Goal: Navigation & Orientation: Find specific page/section

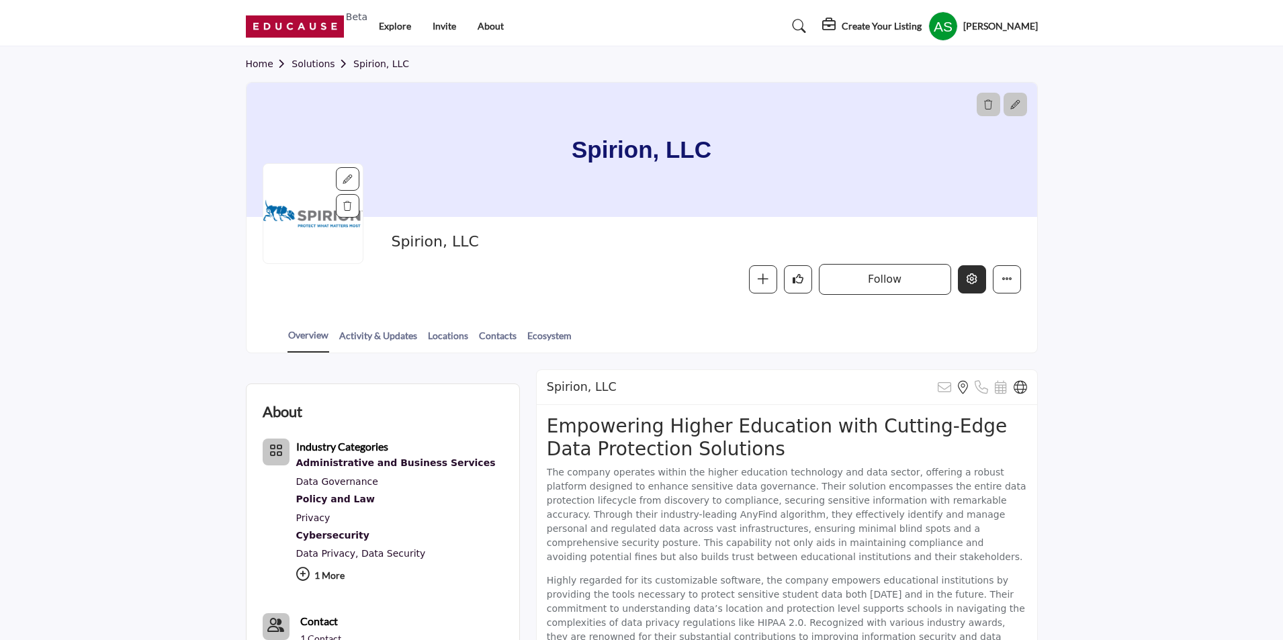
click at [964, 275] on button "Edit company" at bounding box center [972, 279] width 28 height 28
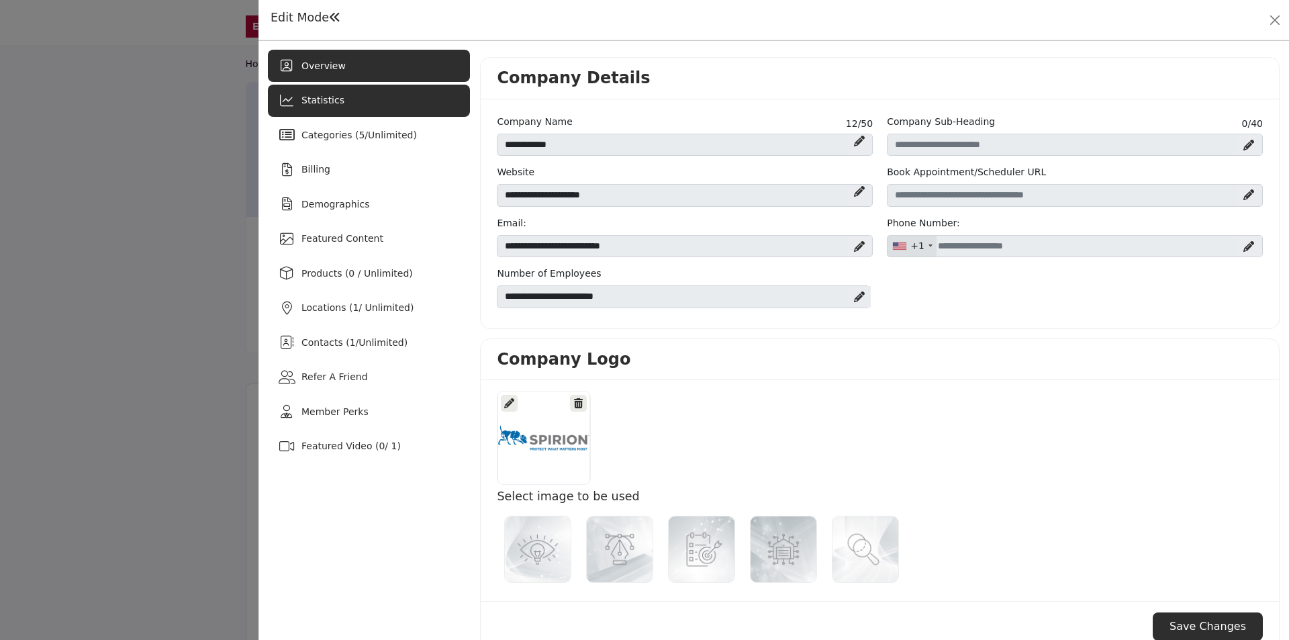
click at [359, 97] on div "Statistics" at bounding box center [369, 101] width 202 height 32
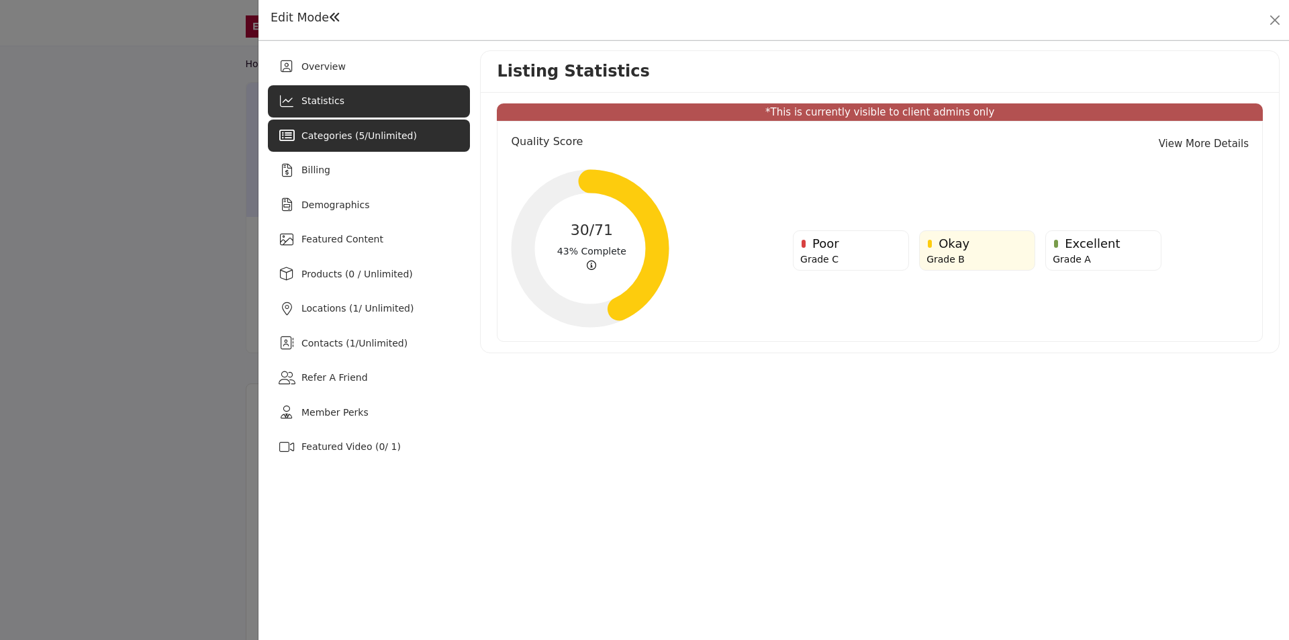
click at [358, 139] on span "Categories ( 5 / Unlimited )" at bounding box center [360, 135] width 116 height 11
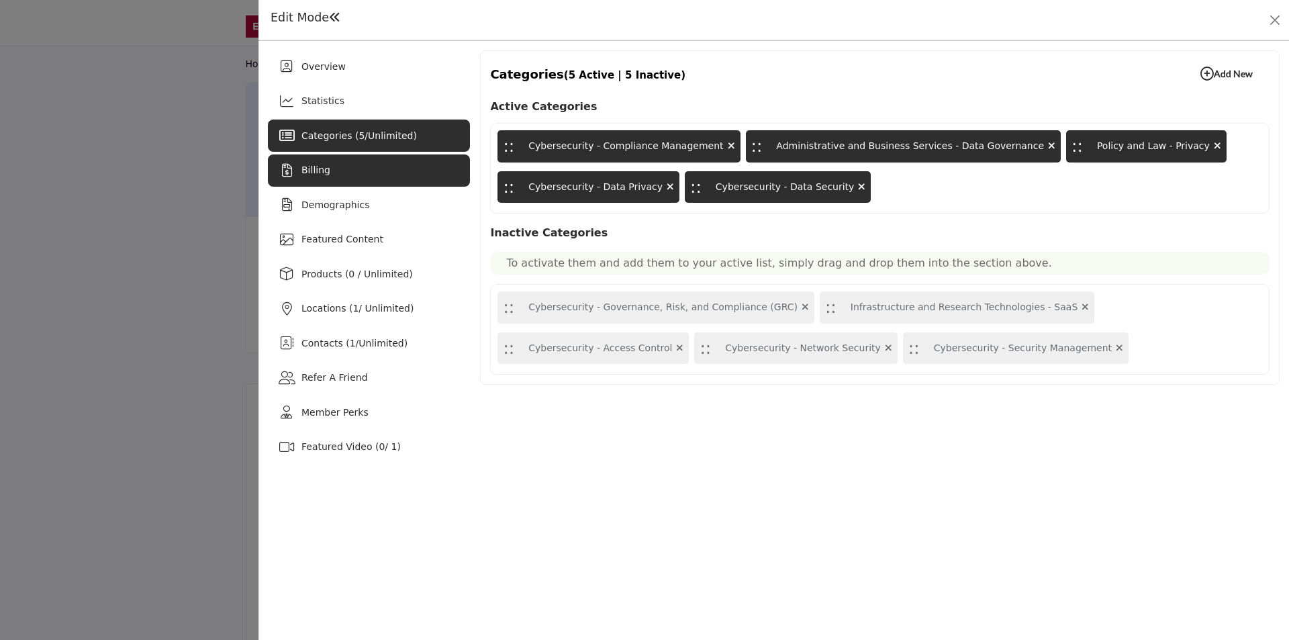
click at [357, 167] on div "Billing" at bounding box center [369, 170] width 202 height 32
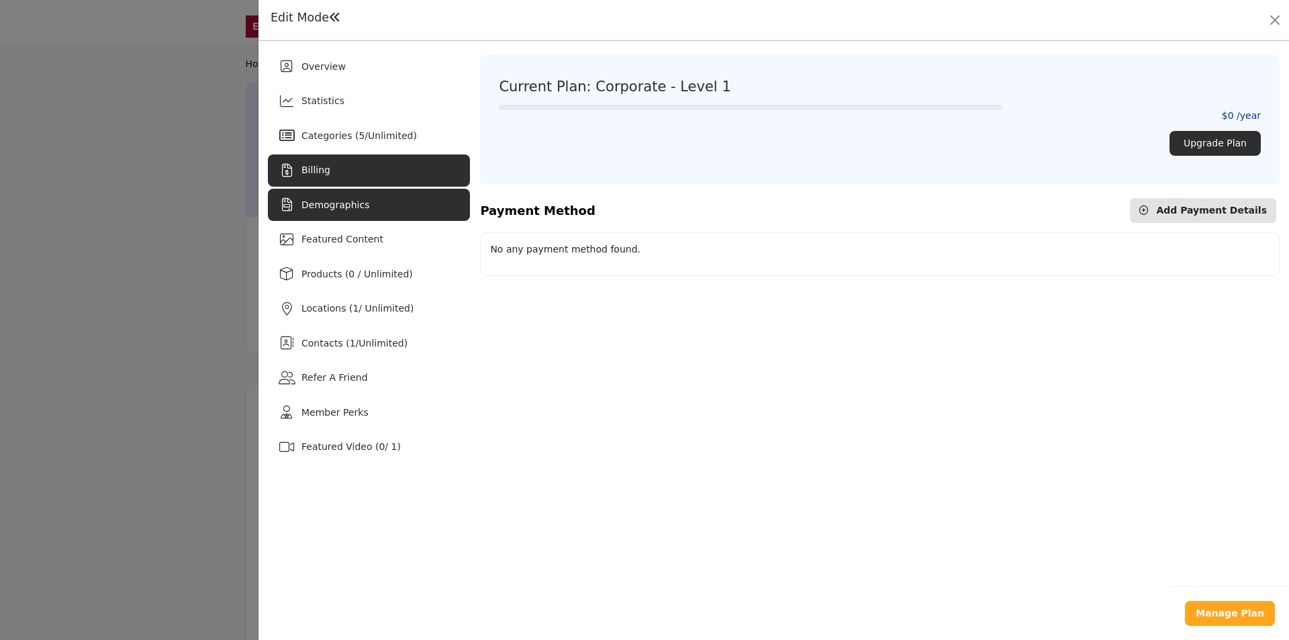
click at [352, 205] on span "Demographics" at bounding box center [336, 204] width 68 height 11
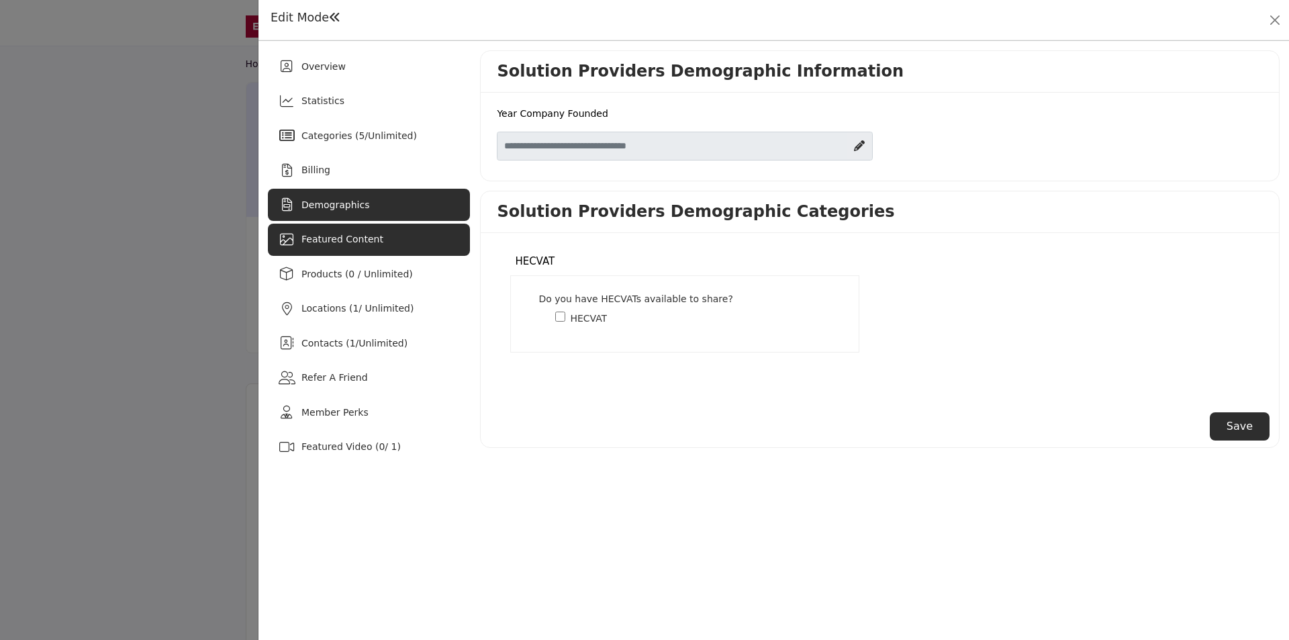
click at [357, 248] on div "Featured Content" at bounding box center [369, 240] width 202 height 32
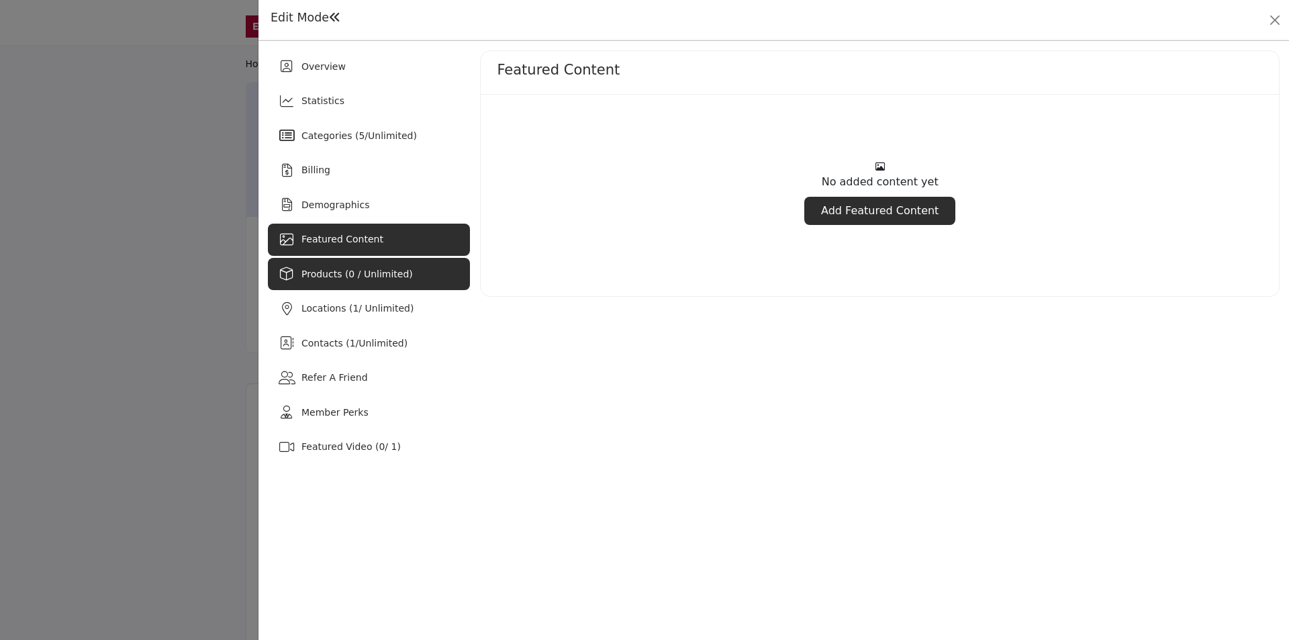
click at [360, 275] on span "Products (0 / Unlimited)" at bounding box center [357, 274] width 111 height 11
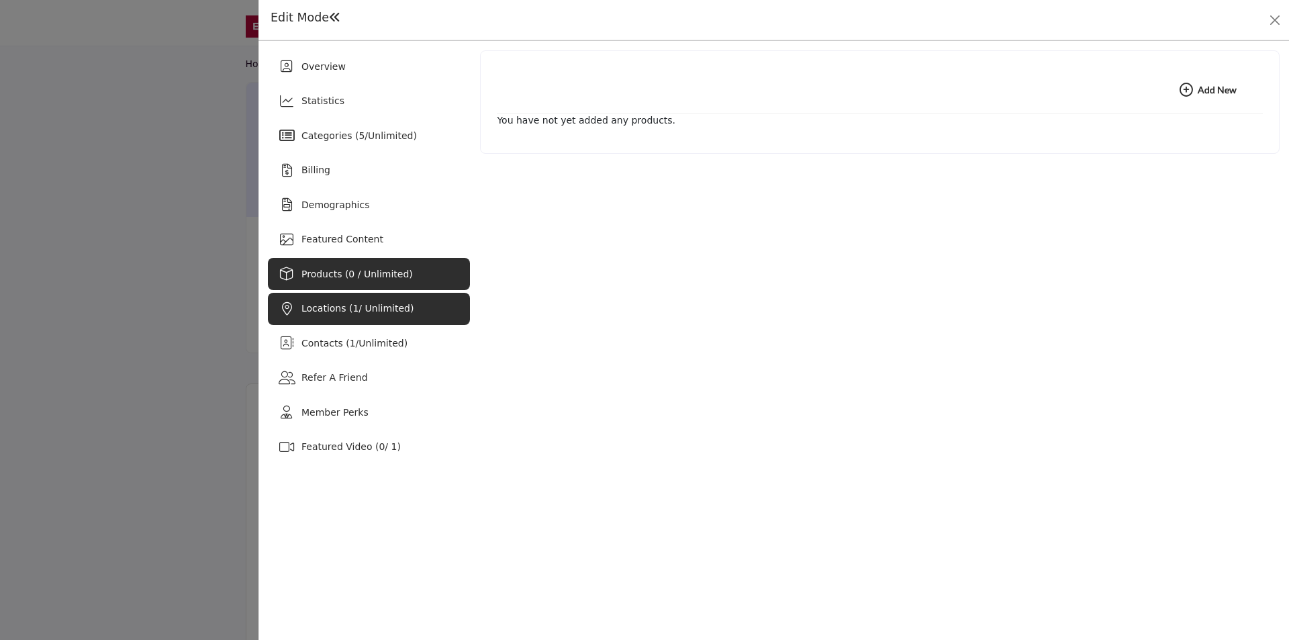
click at [354, 310] on span "Locations ( 1 / Unlimited)" at bounding box center [358, 308] width 112 height 11
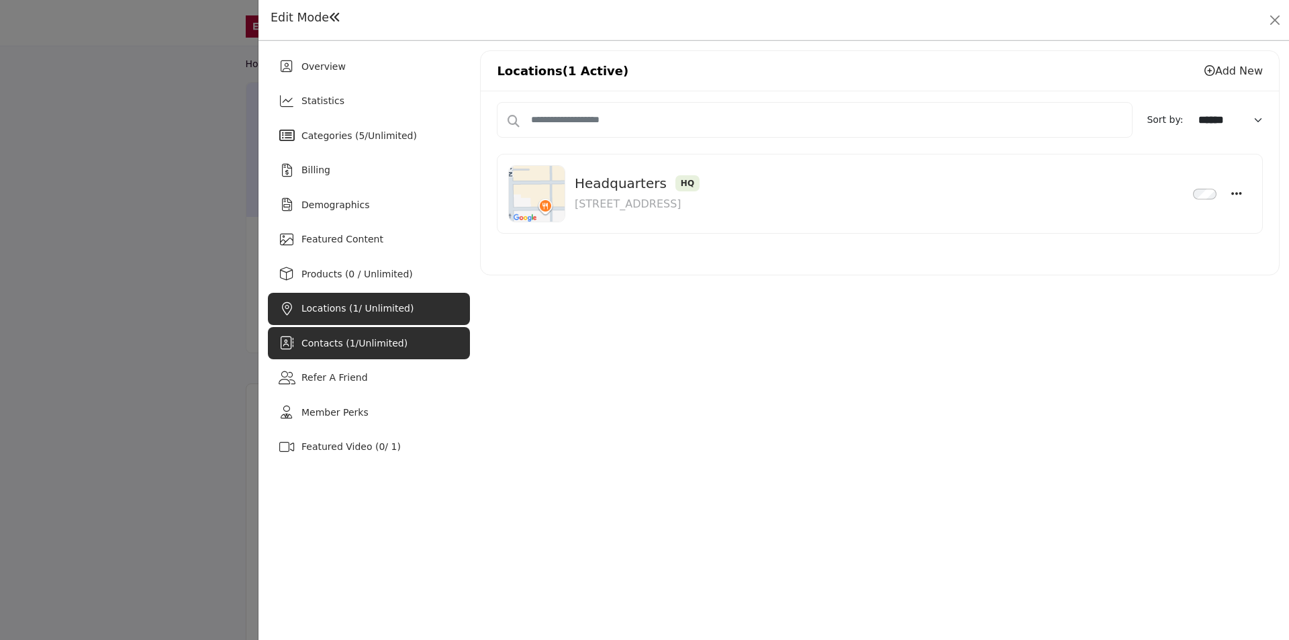
click at [350, 347] on span "1" at bounding box center [353, 343] width 6 height 11
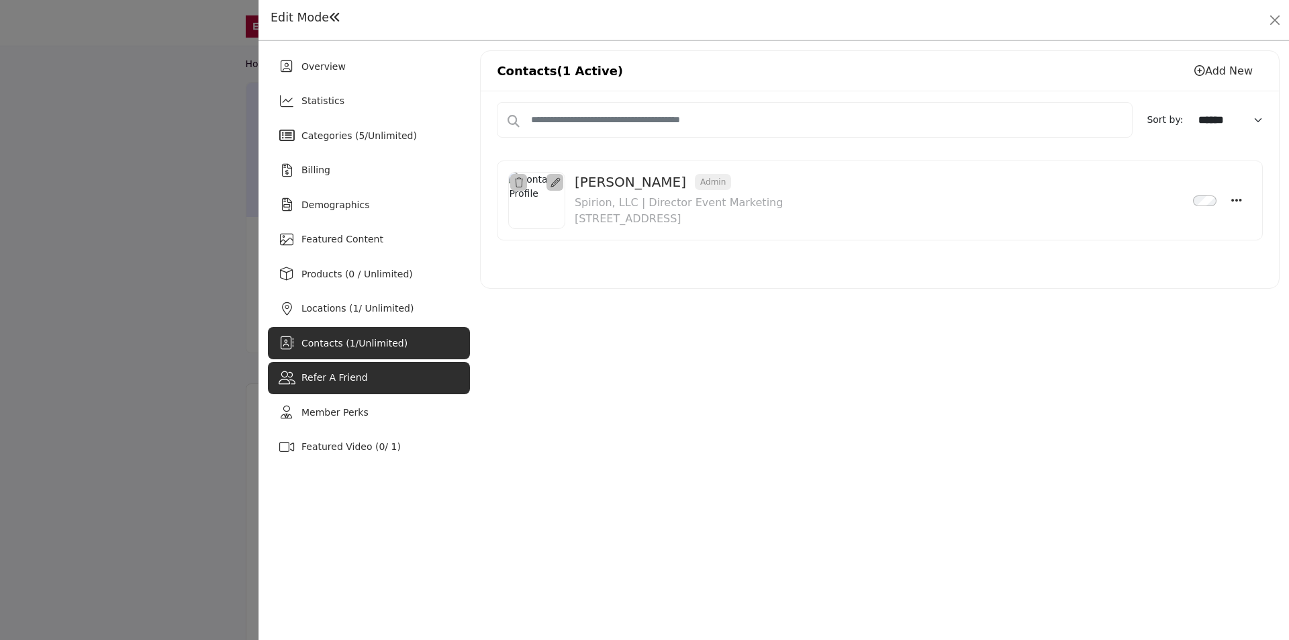
click at [340, 372] on span "Refer A Friend" at bounding box center [335, 377] width 66 height 11
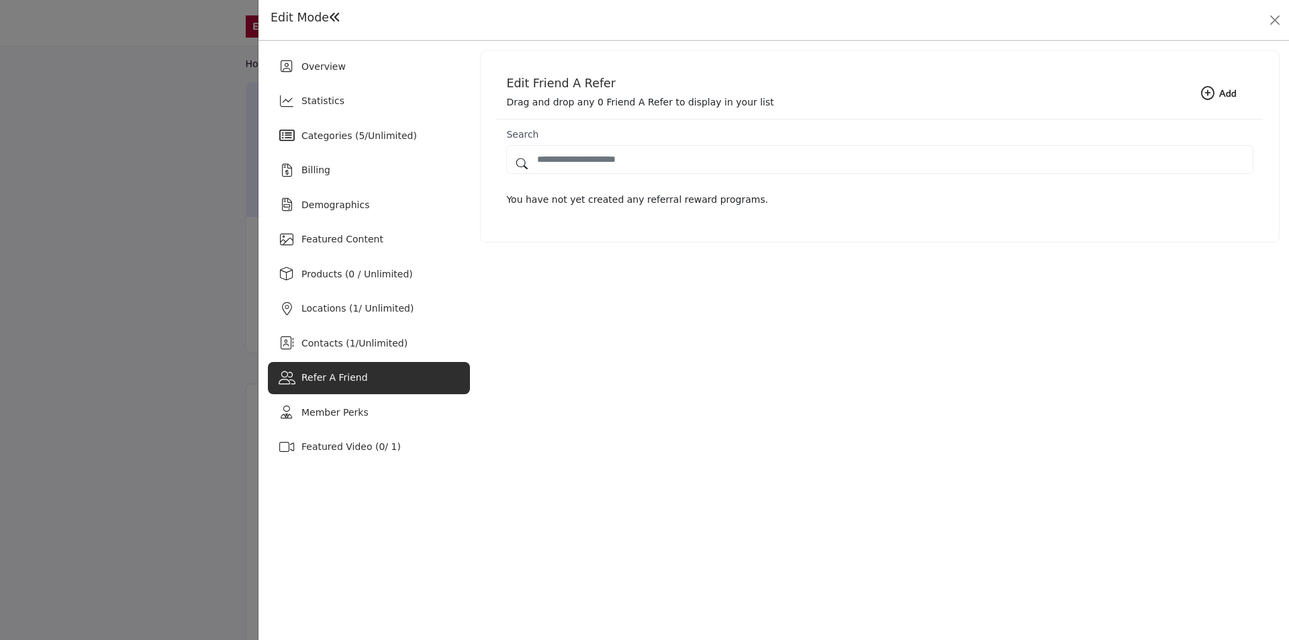
click at [90, 311] on div at bounding box center [644, 320] width 1289 height 640
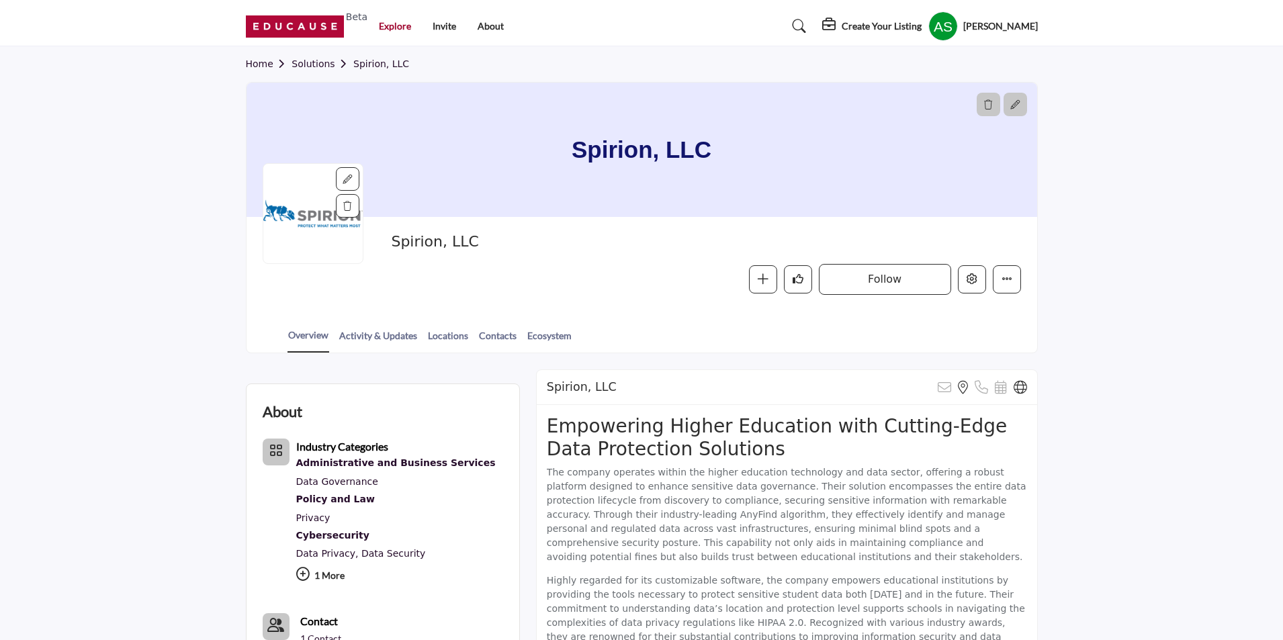
click at [394, 24] on link "Explore" at bounding box center [395, 25] width 32 height 11
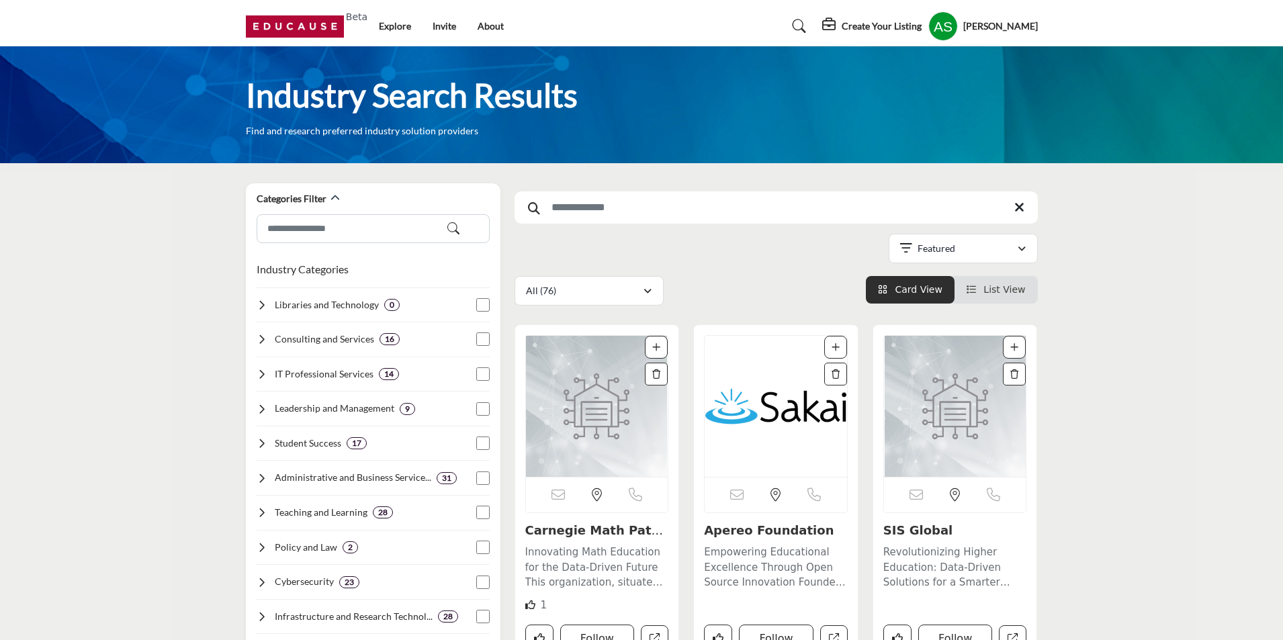
click at [951, 28] on profile-featured-bd05945c-1994-4d3f-bdda-d5fdffdf519e "Show hide supplier dropdown" at bounding box center [943, 26] width 30 height 30
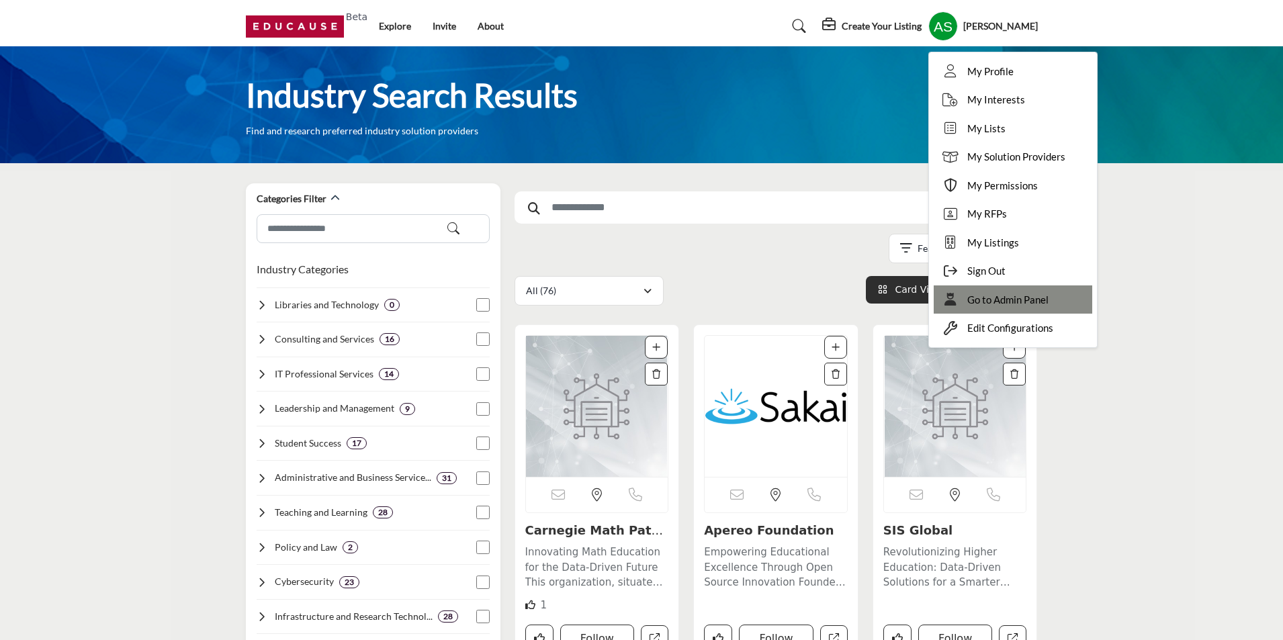
click at [993, 297] on span "Go to Admin Panel" at bounding box center [1007, 299] width 81 height 15
